Goal: Transaction & Acquisition: Purchase product/service

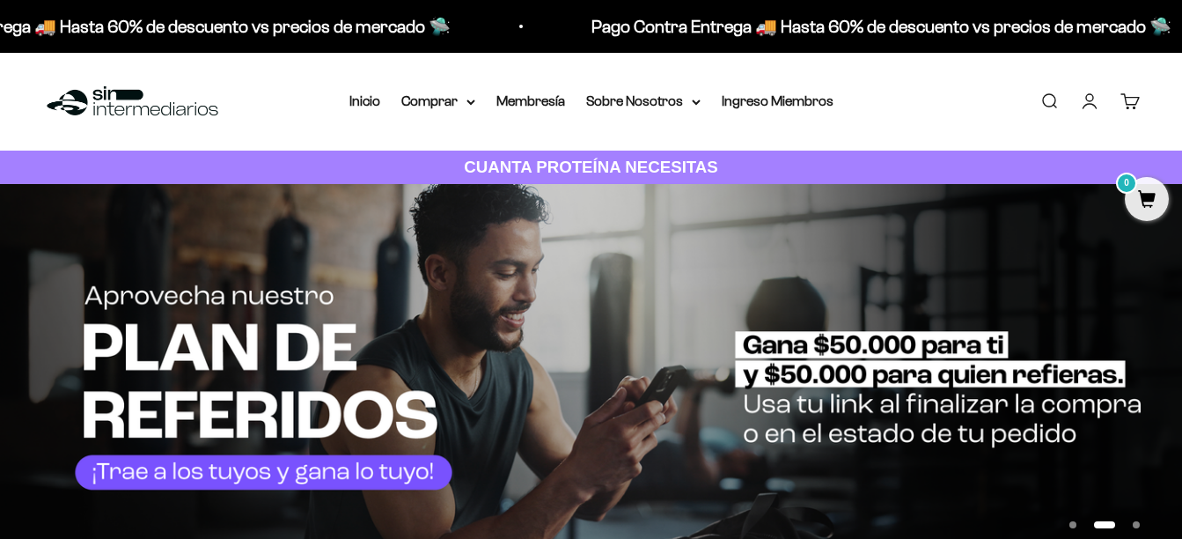
click at [1044, 98] on link "Buscar" at bounding box center [1049, 101] width 19 height 19
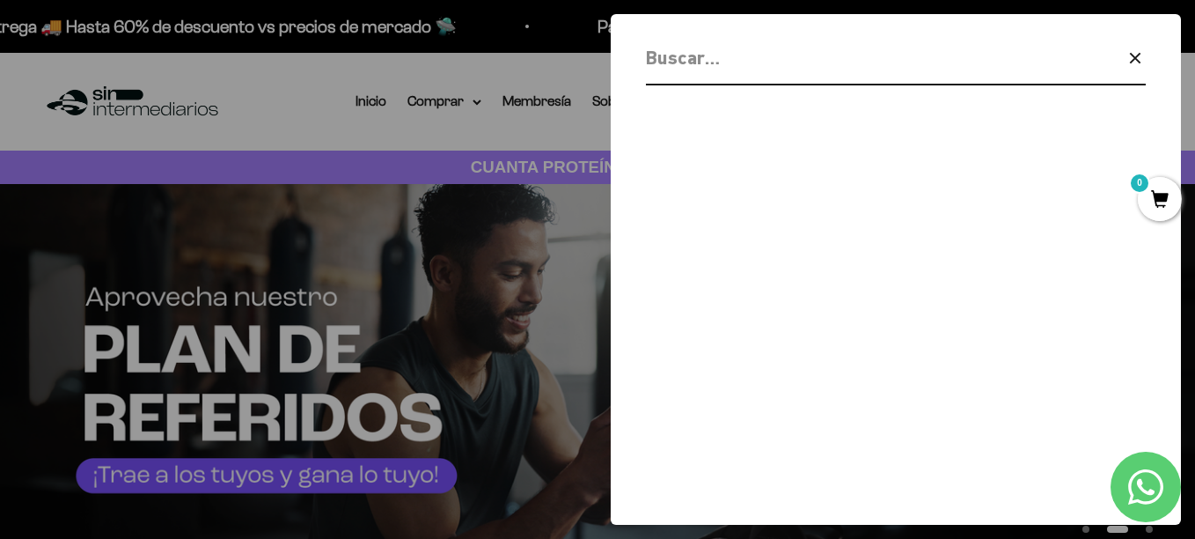
paste input "Elite Gold Pure"
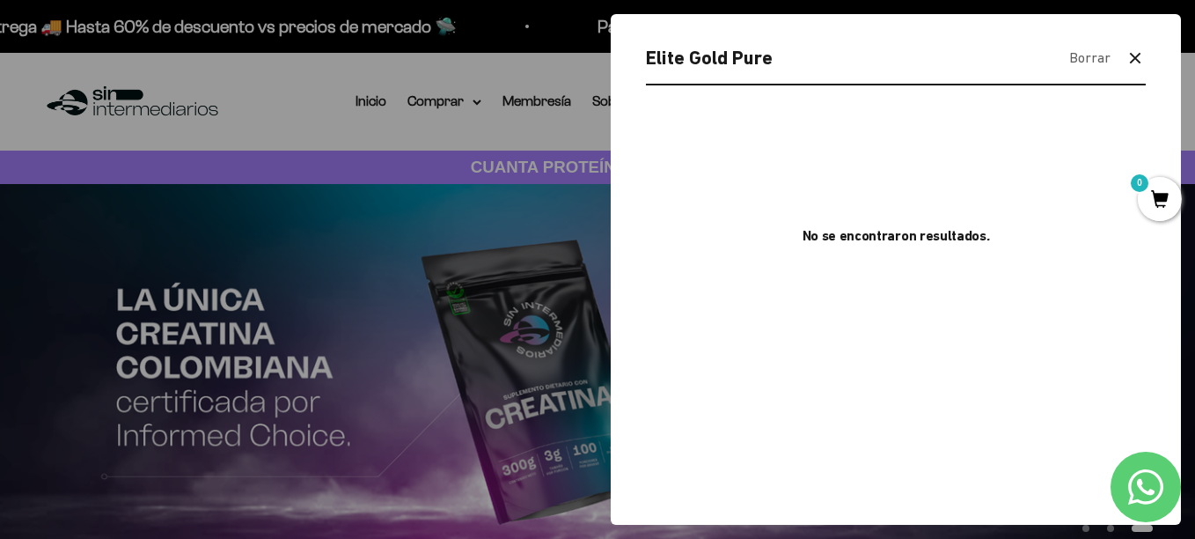
type input "Elite Gold Pure"
click at [319, 79] on div at bounding box center [597, 269] width 1195 height 539
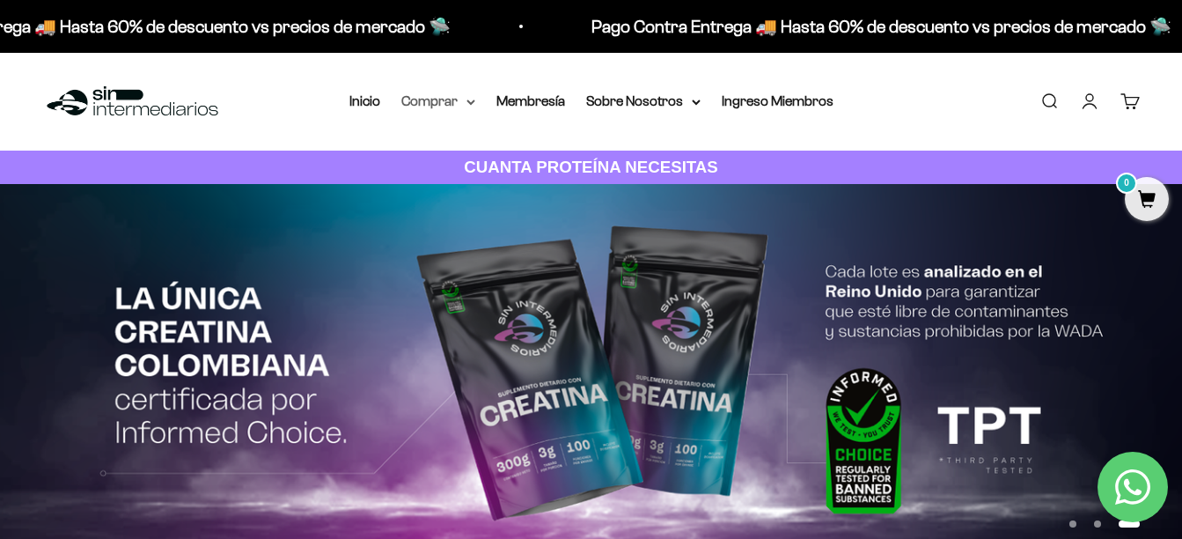
click at [455, 107] on summary "Comprar" at bounding box center [438, 101] width 74 height 23
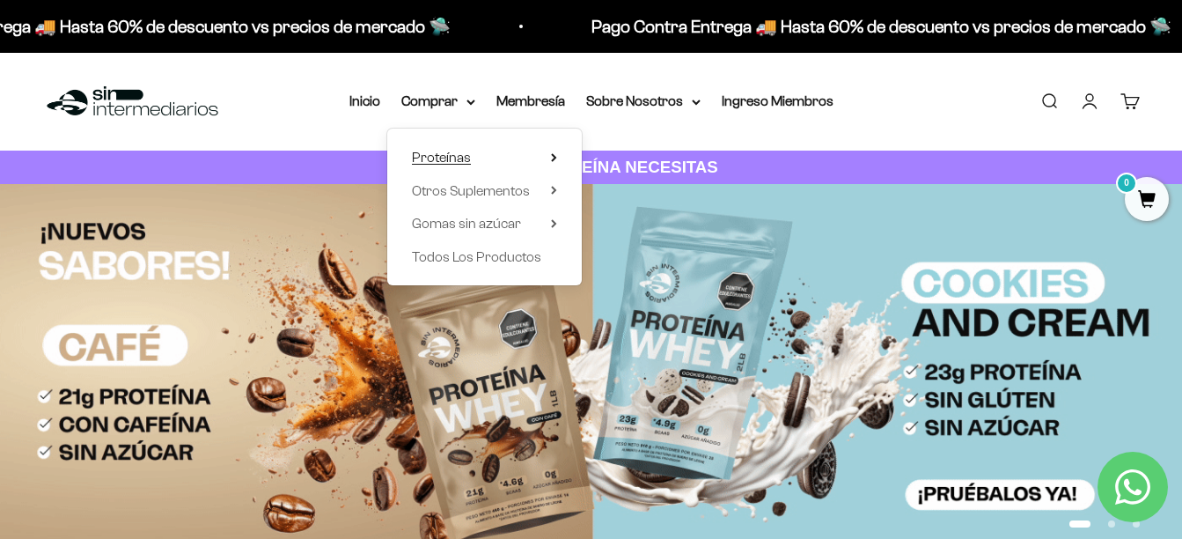
click at [487, 149] on summary "Proteínas" at bounding box center [484, 157] width 145 height 23
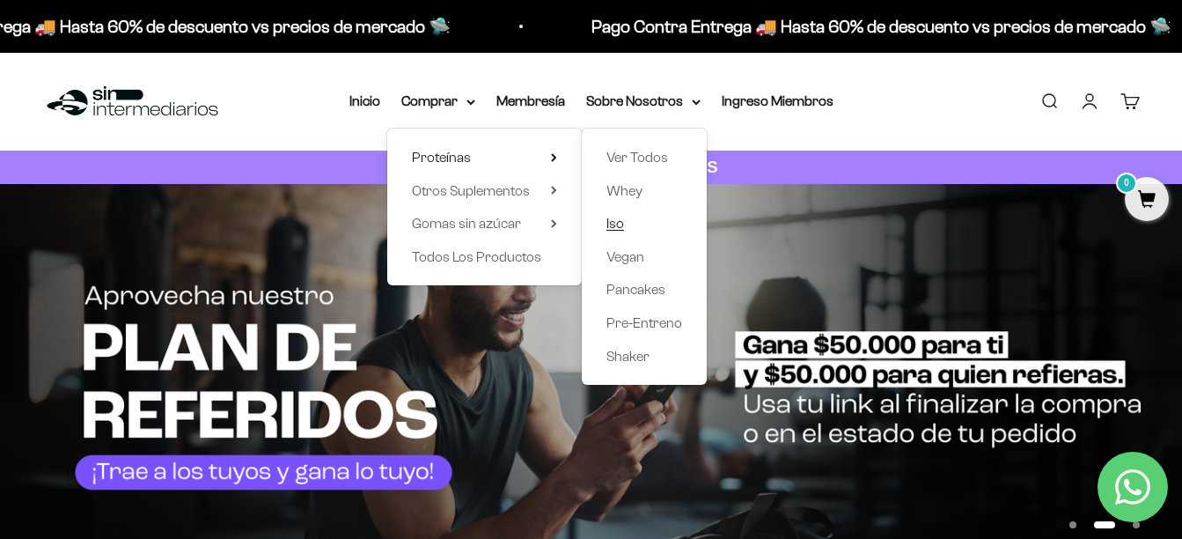
click at [617, 224] on span "Iso" at bounding box center [616, 223] width 18 height 15
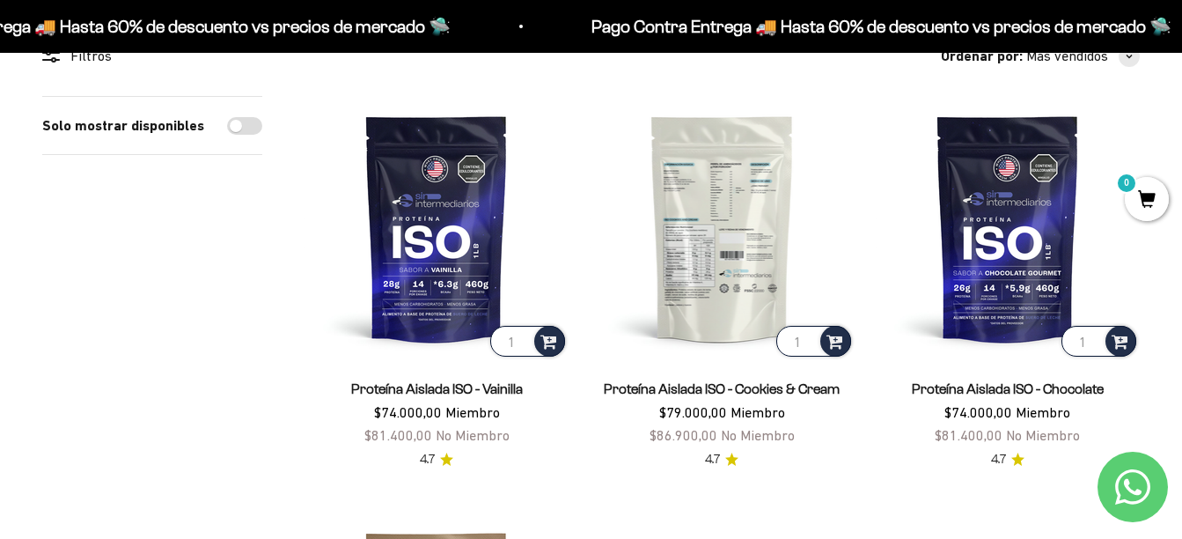
scroll to position [176, 0]
